Goal: Task Accomplishment & Management: Use online tool/utility

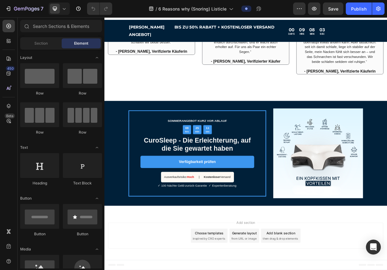
scroll to position [1166, 0]
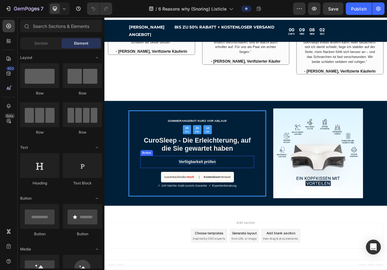
click at [244, 206] on p "Verfügbarkeit prüfen" at bounding box center [227, 208] width 48 height 7
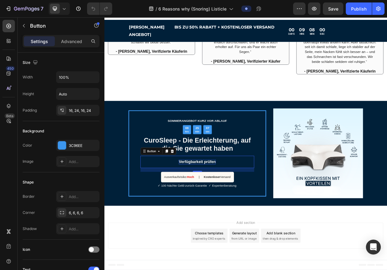
click at [213, 206] on p "Verfügbarkeit prüfen" at bounding box center [227, 208] width 48 height 7
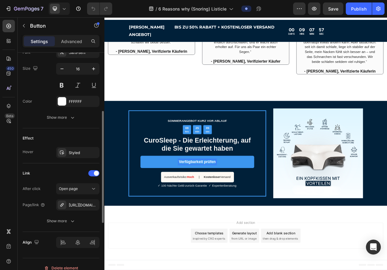
scroll to position [258, 0]
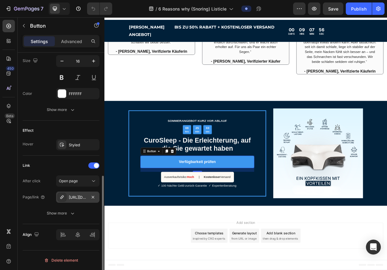
click at [82, 200] on div "[URL][DOMAIN_NAME]" at bounding box center [78, 198] width 18 height 6
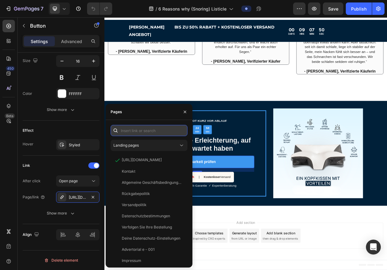
click at [145, 132] on input "text" at bounding box center [149, 130] width 77 height 11
paste input "[URL][DOMAIN_NAME]"
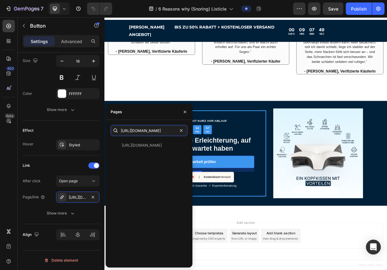
type input "[URL][DOMAIN_NAME]"
click at [154, 110] on div "Pages" at bounding box center [149, 112] width 87 height 16
click at [183, 113] on icon "button" at bounding box center [185, 112] width 5 height 5
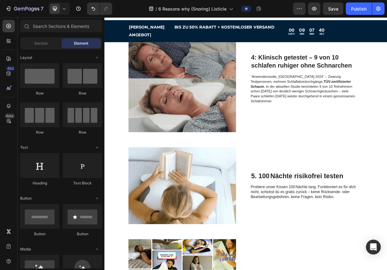
scroll to position [520, 0]
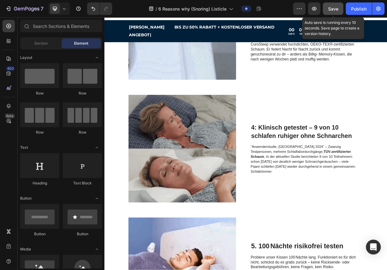
click at [335, 6] on span "Save" at bounding box center [334, 8] width 10 height 5
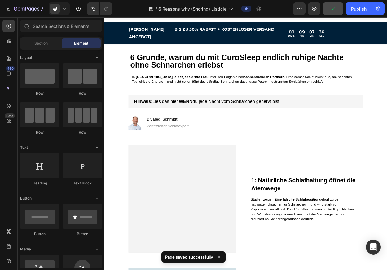
scroll to position [0, 0]
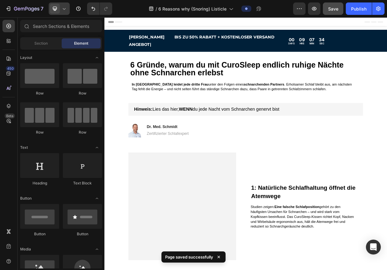
click at [65, 8] on icon at bounding box center [64, 9] width 6 height 6
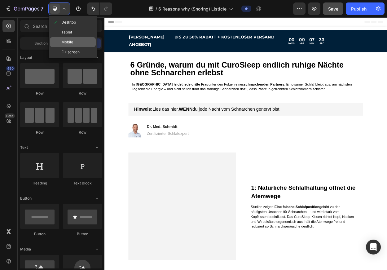
click at [71, 42] on span "Mobile" at bounding box center [67, 42] width 12 height 6
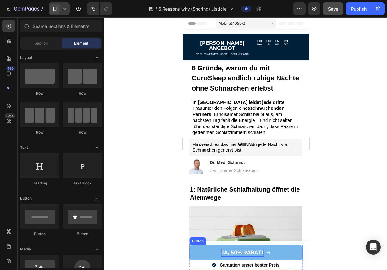
click at [238, 251] on strong "JA, 50% RABATT" at bounding box center [242, 253] width 43 height 6
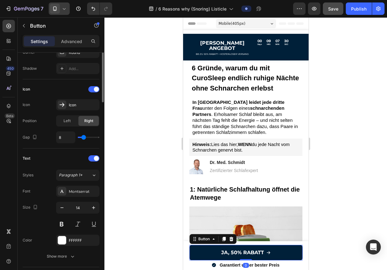
scroll to position [307, 0]
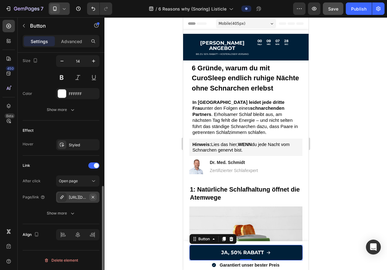
click at [93, 197] on icon "button" at bounding box center [93, 197] width 2 height 2
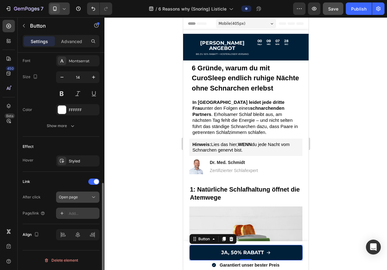
scroll to position [291, 0]
click at [74, 213] on div "Add..." at bounding box center [83, 214] width 29 height 6
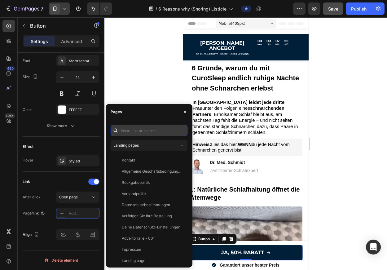
click at [139, 131] on input "text" at bounding box center [149, 130] width 77 height 11
paste input "[URL][DOMAIN_NAME]"
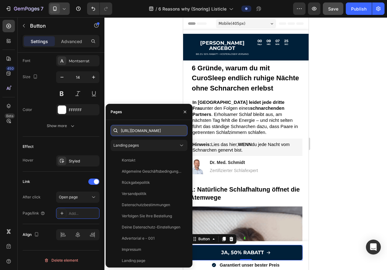
scroll to position [0, 76]
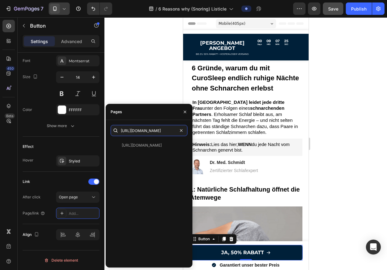
type input "[URL][DOMAIN_NAME]"
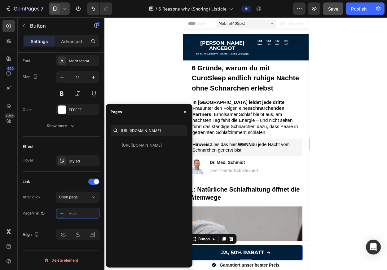
scroll to position [0, 0]
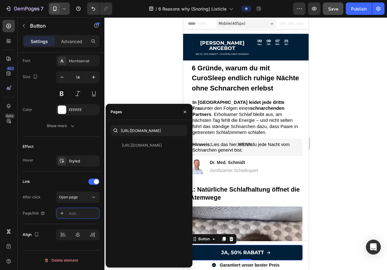
click at [140, 114] on div "Pages" at bounding box center [149, 112] width 87 height 16
click at [71, 178] on div "Link" at bounding box center [61, 182] width 77 height 10
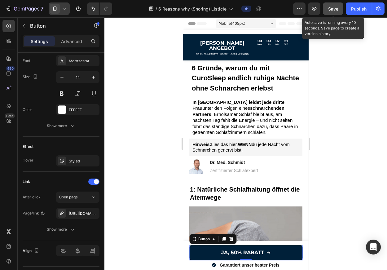
click at [329, 13] on button "Save" at bounding box center [333, 8] width 20 height 12
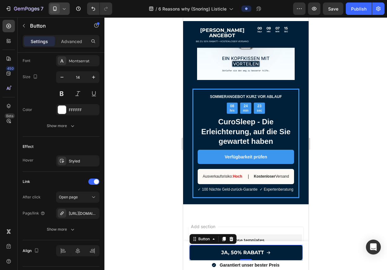
scroll to position [1395, 0]
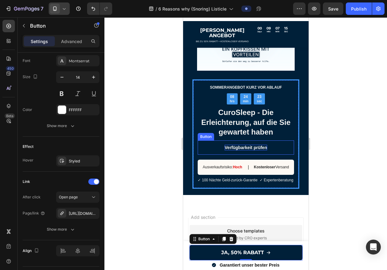
click at [246, 145] on p "Verfügbarkeit prüfen" at bounding box center [246, 148] width 43 height 6
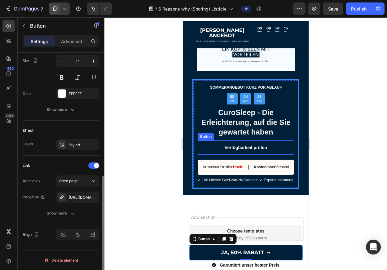
scroll to position [258, 0]
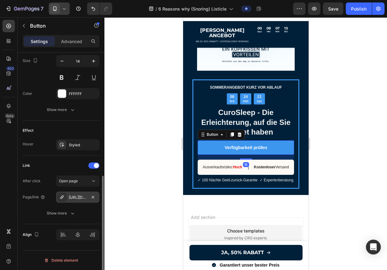
click at [82, 198] on div "[URL][DOMAIN_NAME]" at bounding box center [78, 198] width 18 height 6
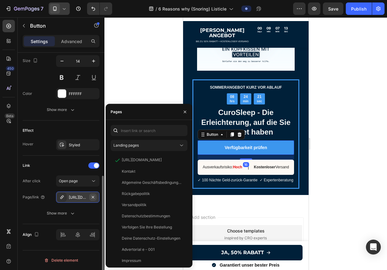
click at [90, 198] on button "button" at bounding box center [92, 197] width 7 height 7
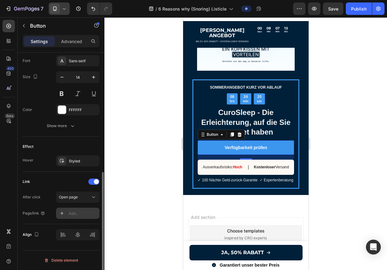
scroll to position [242, 0]
click at [72, 214] on div "Add..." at bounding box center [83, 214] width 29 height 6
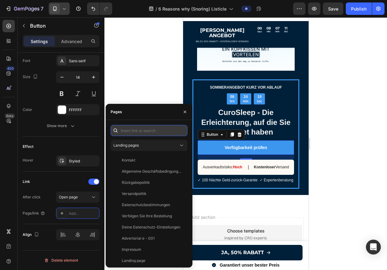
click at [140, 129] on input "text" at bounding box center [149, 130] width 77 height 11
paste input "[URL][DOMAIN_NAME]"
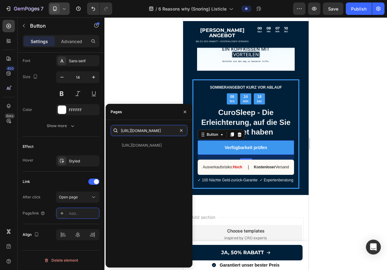
type input "[URL][DOMAIN_NAME]"
click at [143, 115] on div "Pages" at bounding box center [149, 112] width 87 height 16
click at [52, 188] on div "Link After click Open page Page/link Add..." at bounding box center [61, 198] width 77 height 42
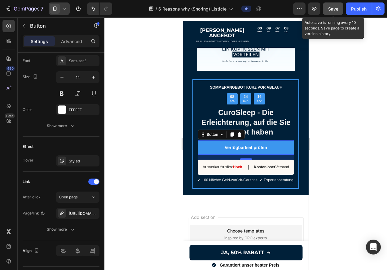
click at [337, 4] on button "Save" at bounding box center [333, 8] width 20 height 12
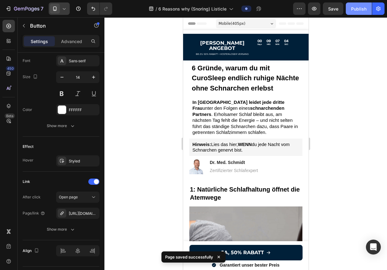
click at [356, 10] on div "Publish" at bounding box center [359, 9] width 16 height 7
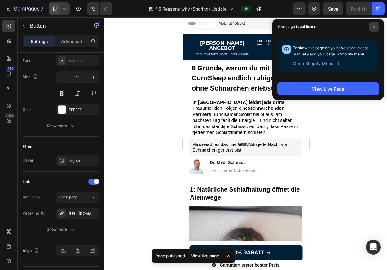
click at [373, 29] on span at bounding box center [374, 27] width 10 height 10
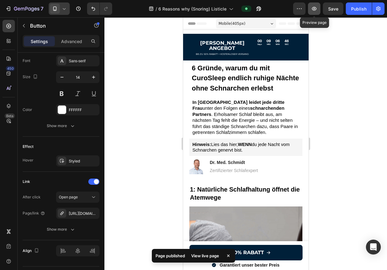
click at [316, 11] on icon "button" at bounding box center [314, 9] width 6 height 6
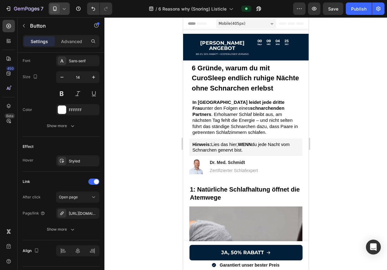
click at [124, 52] on div at bounding box center [246, 143] width 283 height 253
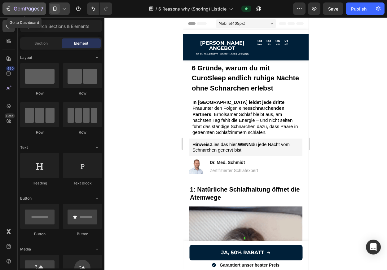
click at [21, 9] on icon "button" at bounding box center [26, 9] width 25 height 5
